Goal: Check status: Check status

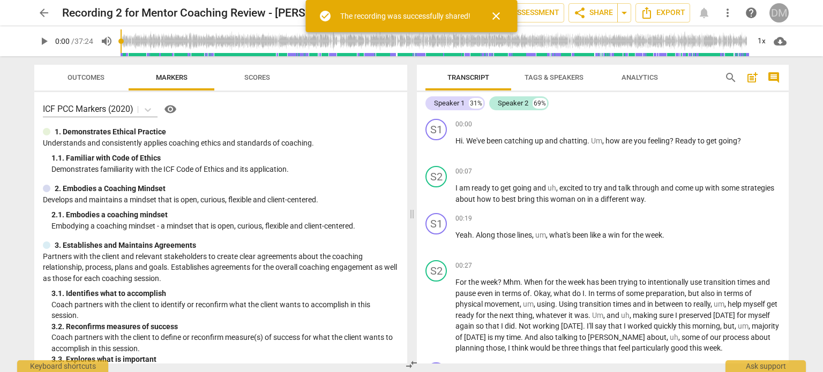
click at [784, 17] on div "DM" at bounding box center [778, 12] width 19 height 19
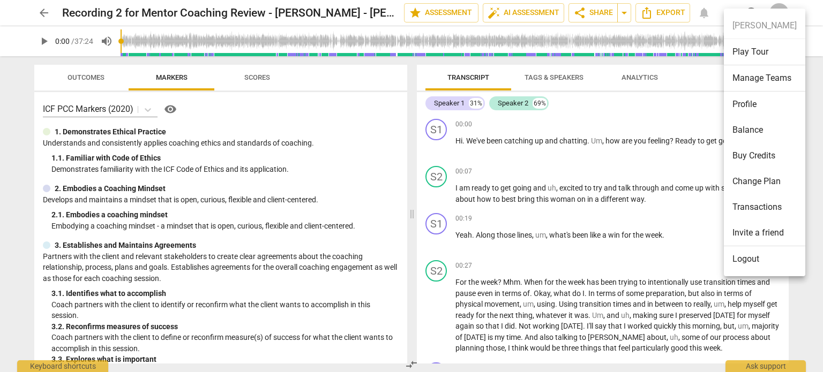
click at [754, 260] on li "Logout" at bounding box center [764, 259] width 81 height 26
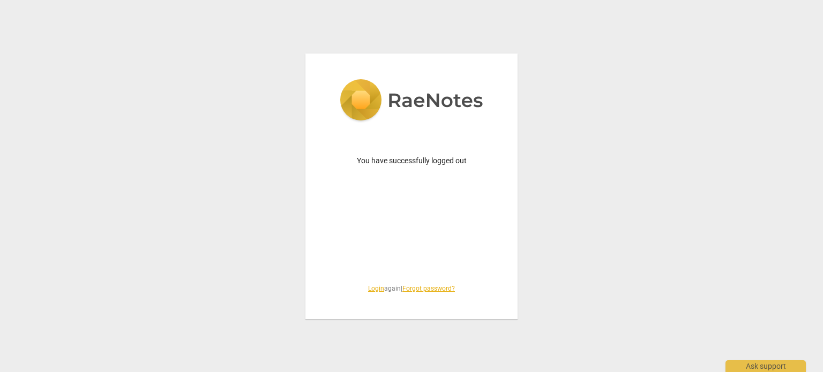
click at [368, 289] on link "Login" at bounding box center [376, 288] width 16 height 7
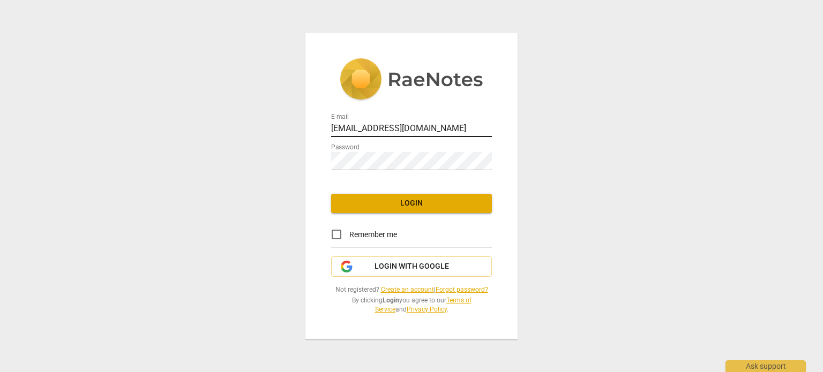
click at [420, 122] on input "[EMAIL_ADDRESS][DOMAIN_NAME]" at bounding box center [411, 130] width 161 height 16
type input "[PERSON_NAME][EMAIL_ADDRESS][DOMAIN_NAME]"
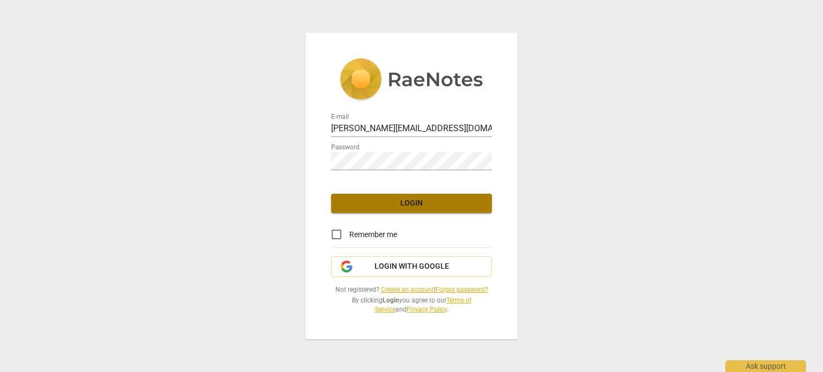
click at [415, 198] on span "Login" at bounding box center [412, 203] width 144 height 11
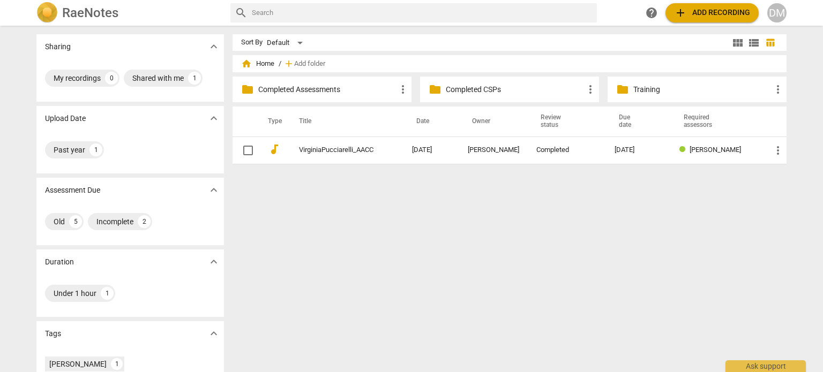
click at [340, 89] on p "Completed Assessments" at bounding box center [327, 89] width 138 height 11
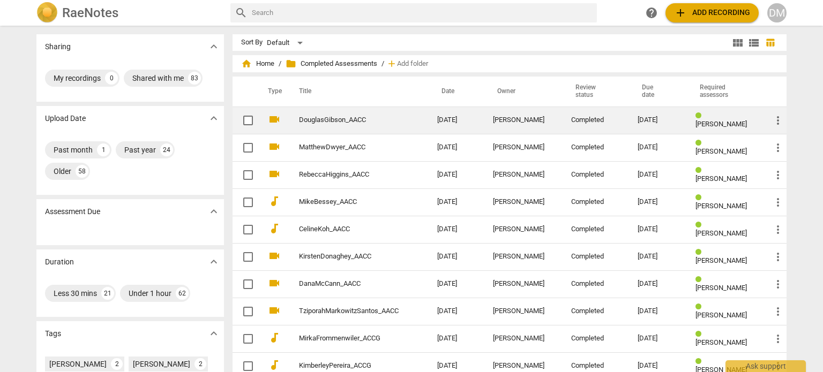
click at [315, 121] on link "DouglasGibson_AACC" at bounding box center [349, 120] width 100 height 8
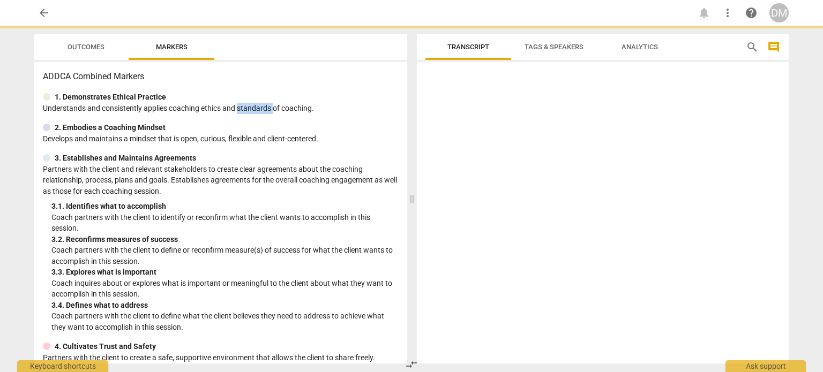
click at [315, 114] on p "Understands and consistently applies coaching ethics and standards of coaching." at bounding box center [221, 108] width 356 height 11
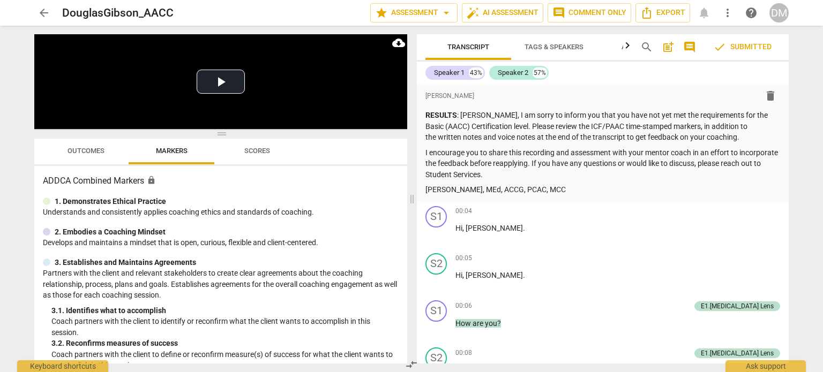
click at [89, 151] on span "Outcomes" at bounding box center [85, 151] width 37 height 8
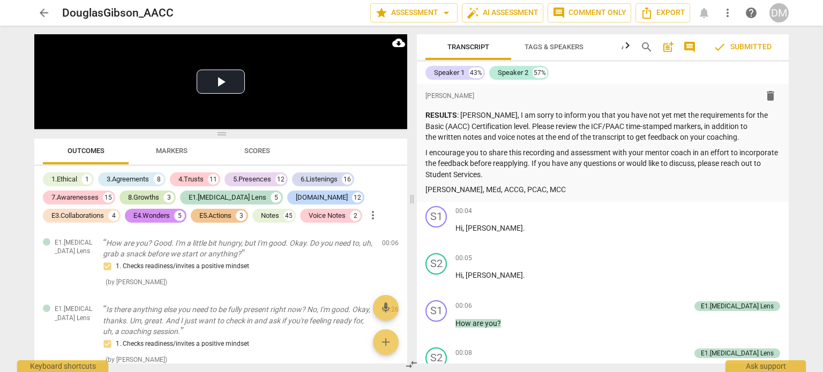
click at [144, 199] on div "8.Growths" at bounding box center [143, 197] width 31 height 11
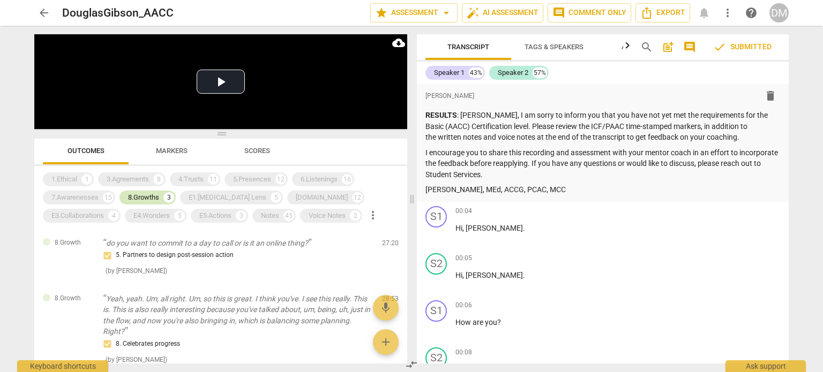
click at [141, 195] on div "8.Growths" at bounding box center [143, 197] width 31 height 11
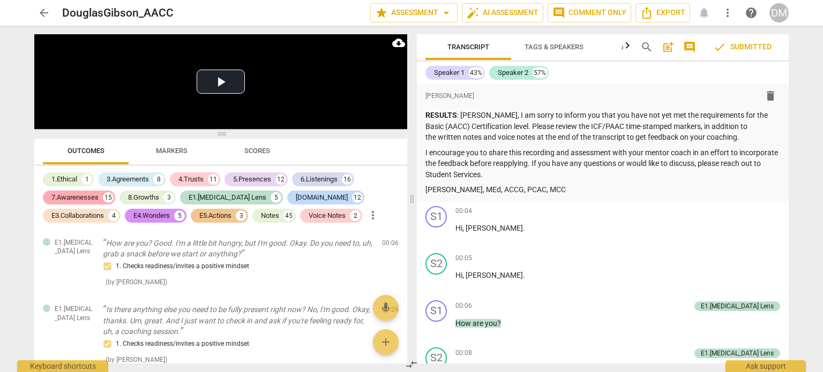
click at [76, 194] on div "7.Awarenesses" at bounding box center [74, 197] width 47 height 11
